Goal: Information Seeking & Learning: Learn about a topic

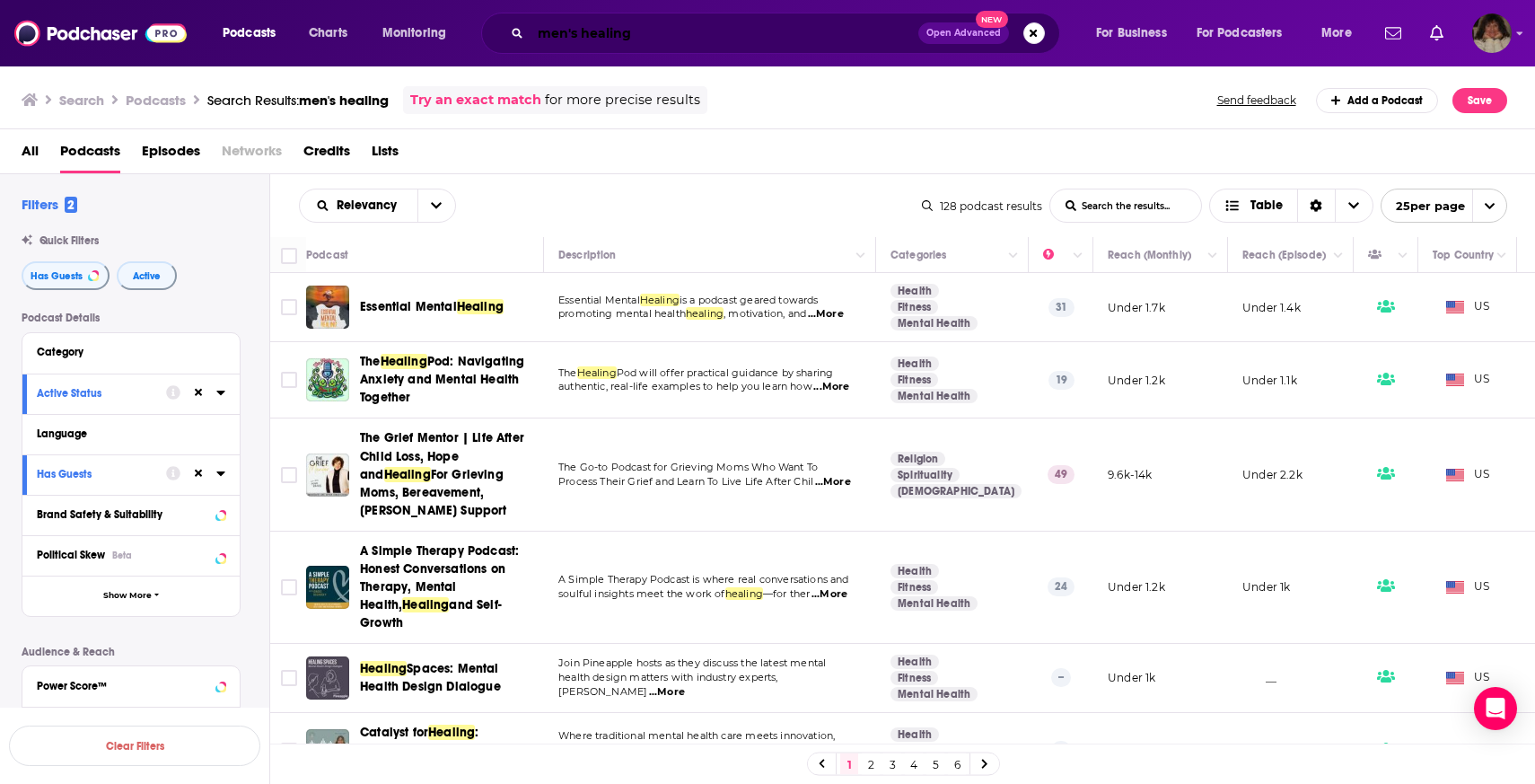
drag, startPoint x: 656, startPoint y: 34, endPoint x: 160, endPoint y: 18, distance: 496.3
click at [159, 23] on div "Podcasts Charts Monitoring men's healing Open Advanced New For Business For Pod…" at bounding box center [768, 33] width 1535 height 66
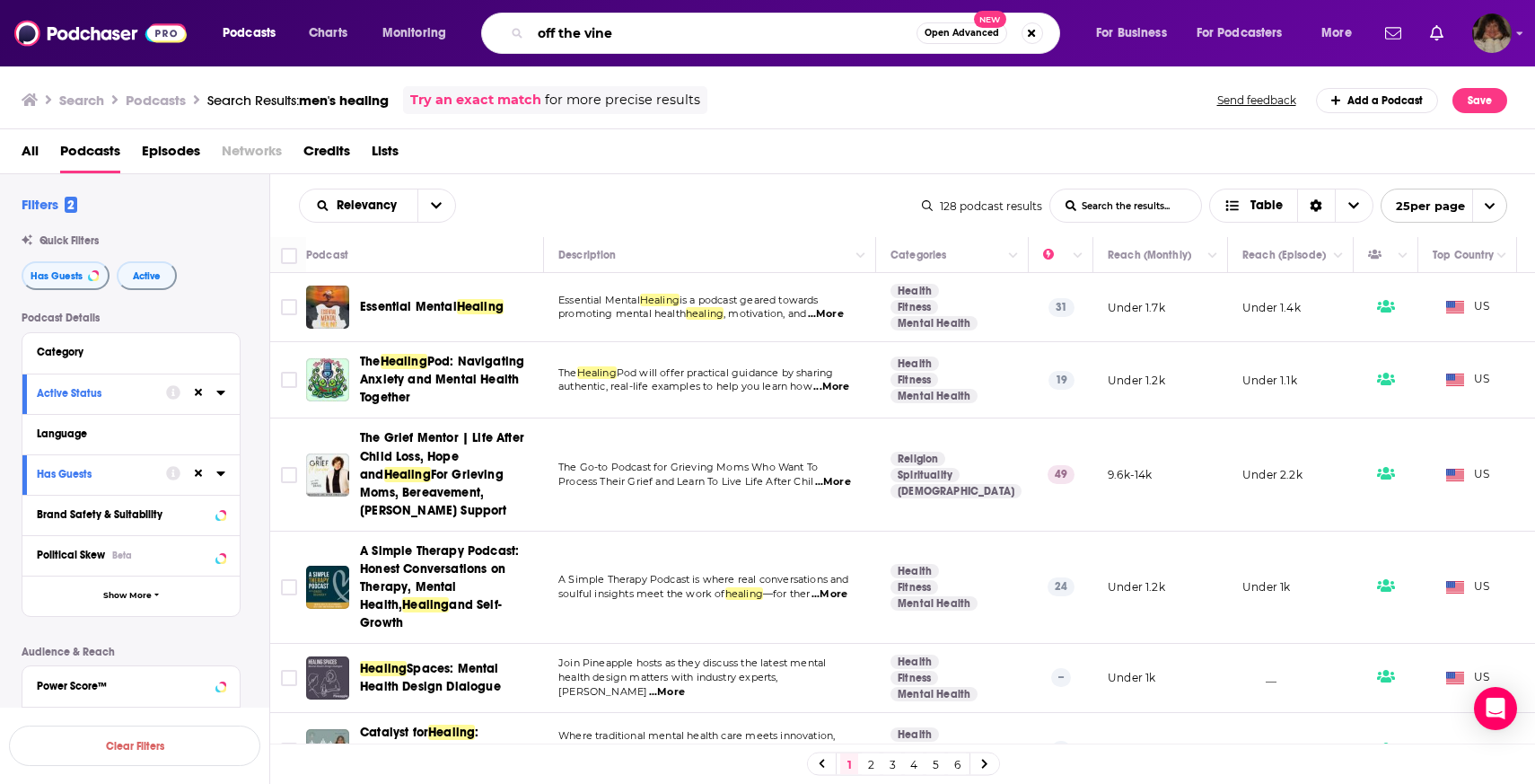
type input "off the vine"
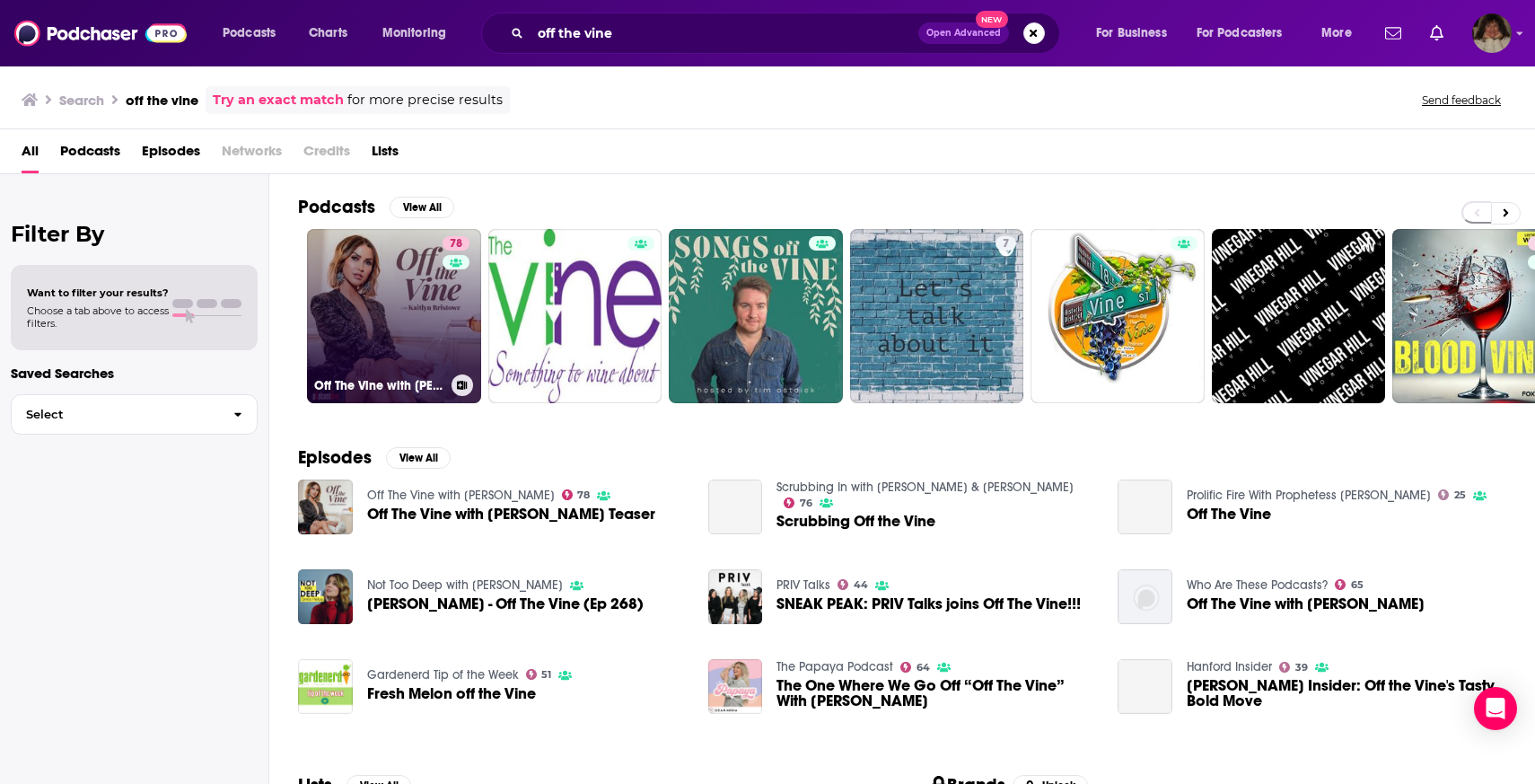
click at [404, 298] on link "78 Off The Vine with [PERSON_NAME]" at bounding box center [393, 315] width 174 height 174
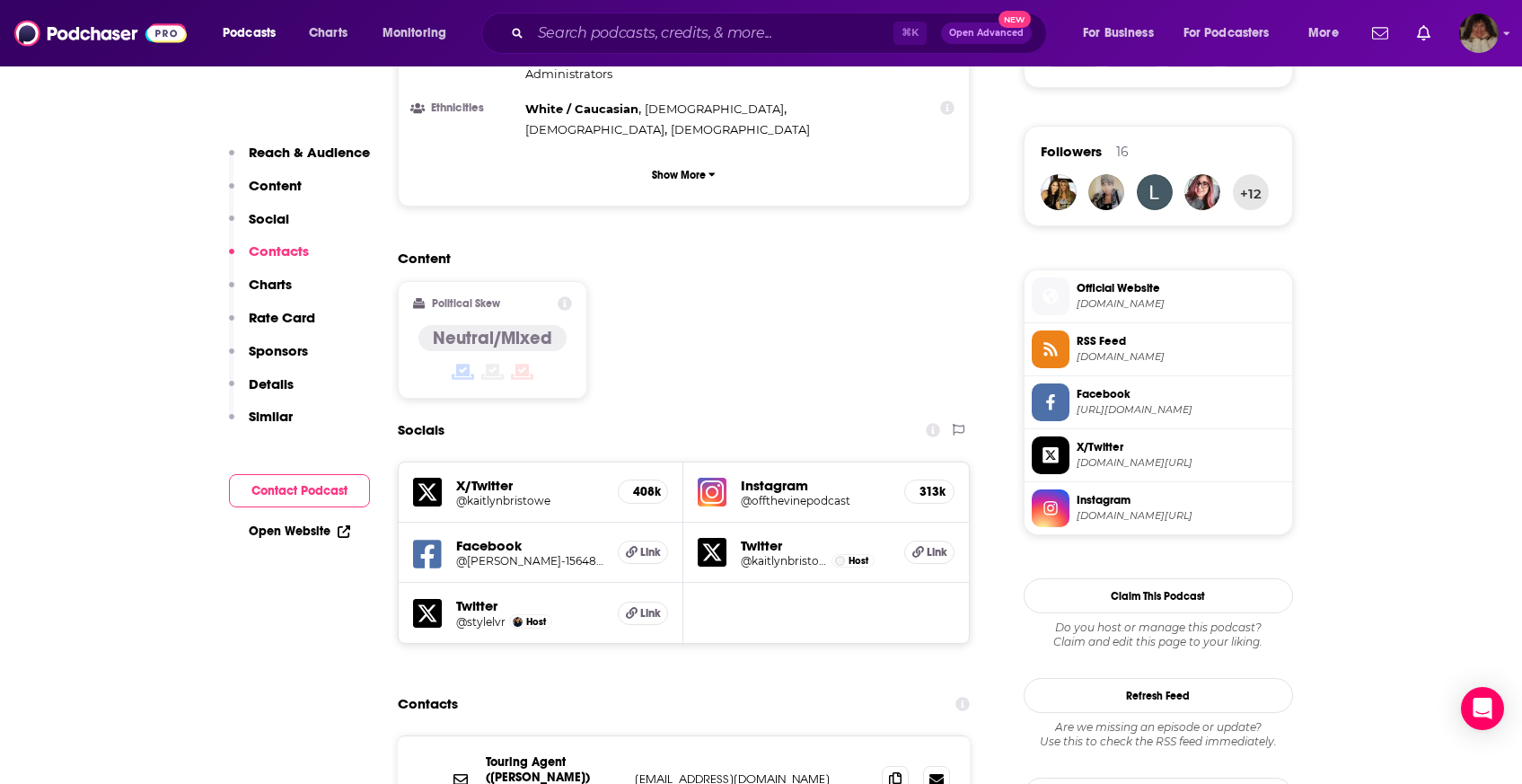
scroll to position [1639, 0]
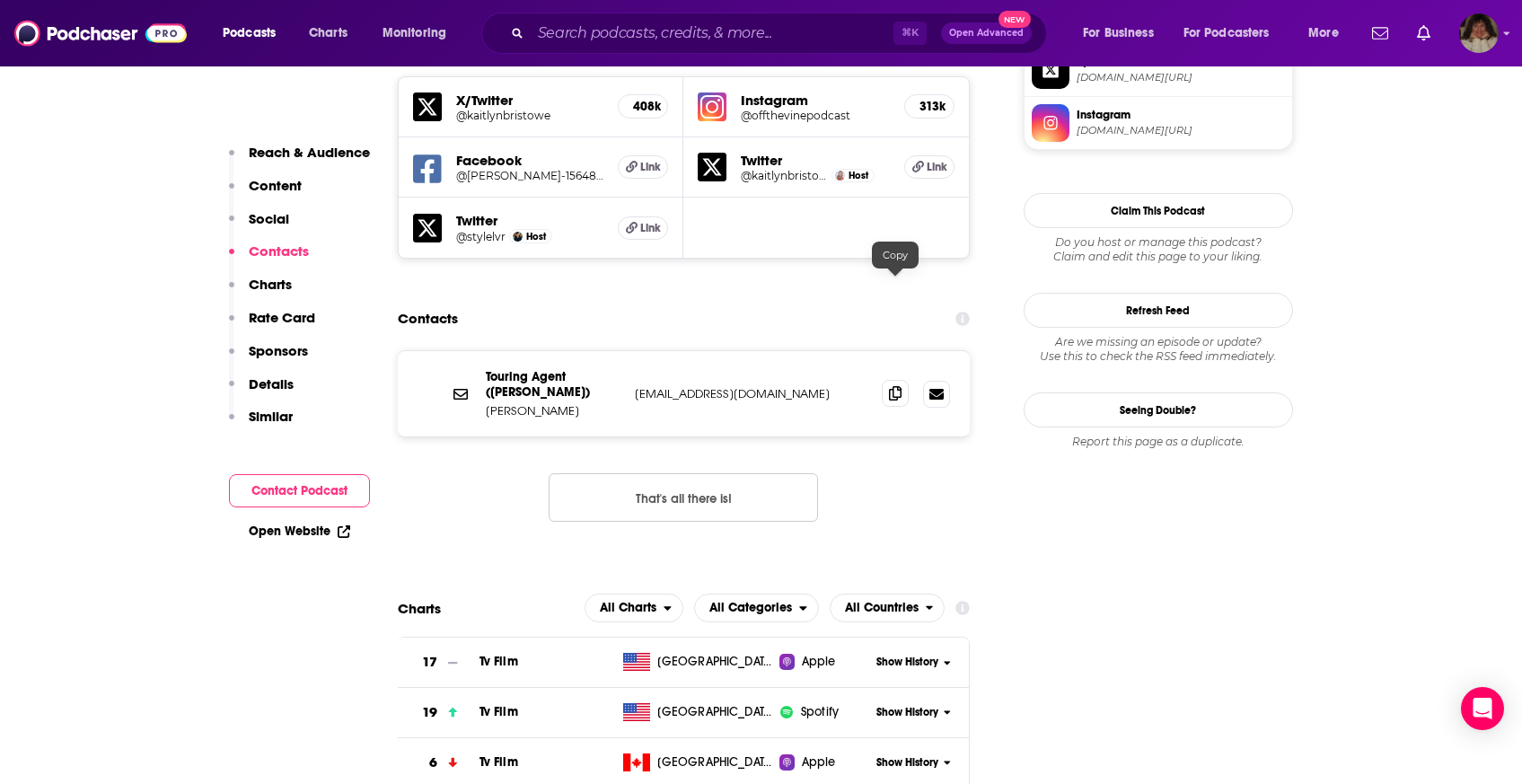
click at [903, 380] on span at bounding box center [895, 392] width 27 height 27
